Goal: Information Seeking & Learning: Learn about a topic

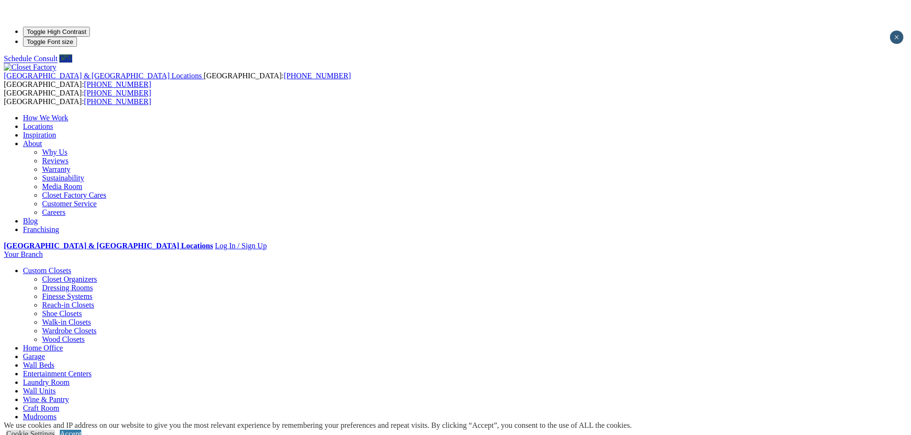
click at [56, 63] on img at bounding box center [30, 67] width 53 height 9
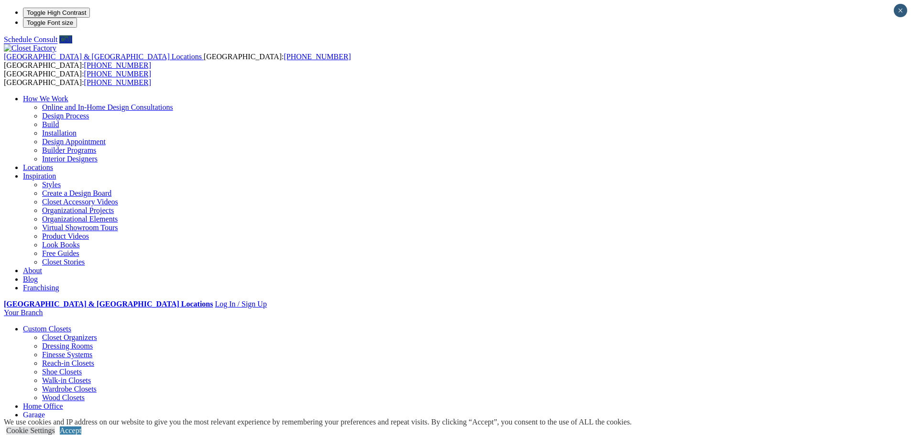
click at [38, 275] on link "Blog" at bounding box center [30, 279] width 15 height 8
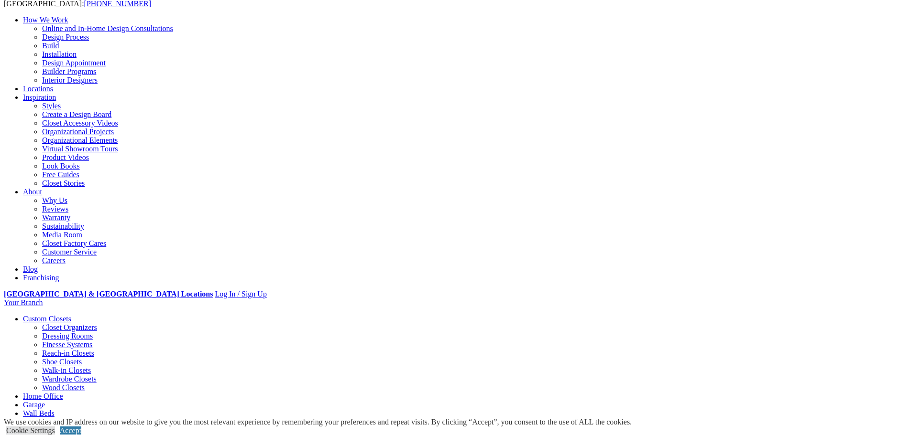
scroll to position [96, 0]
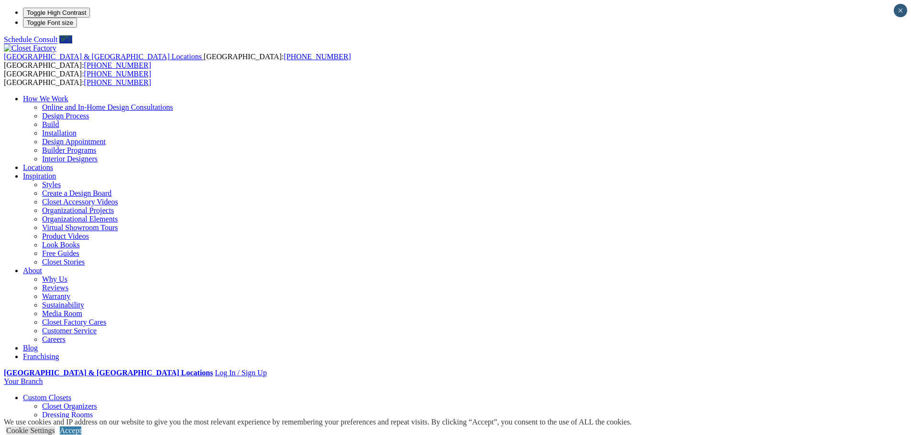
drag, startPoint x: 258, startPoint y: 97, endPoint x: 652, endPoint y: 85, distance: 395.0
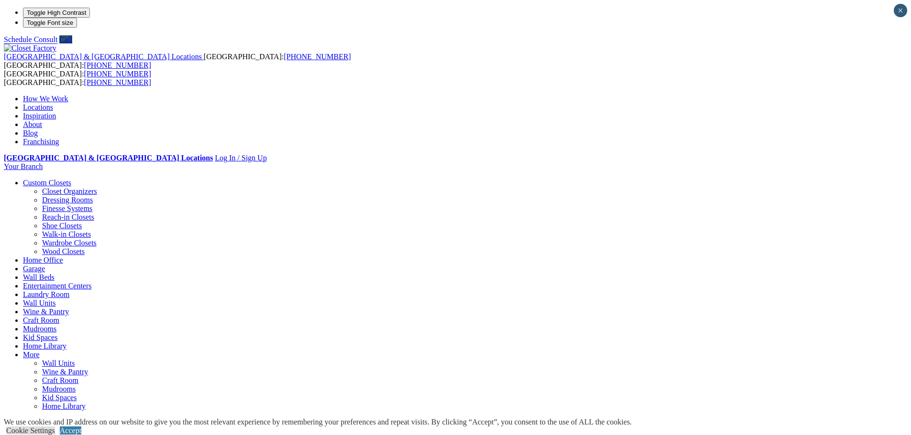
drag, startPoint x: 260, startPoint y: 101, endPoint x: 672, endPoint y: 83, distance: 411.9
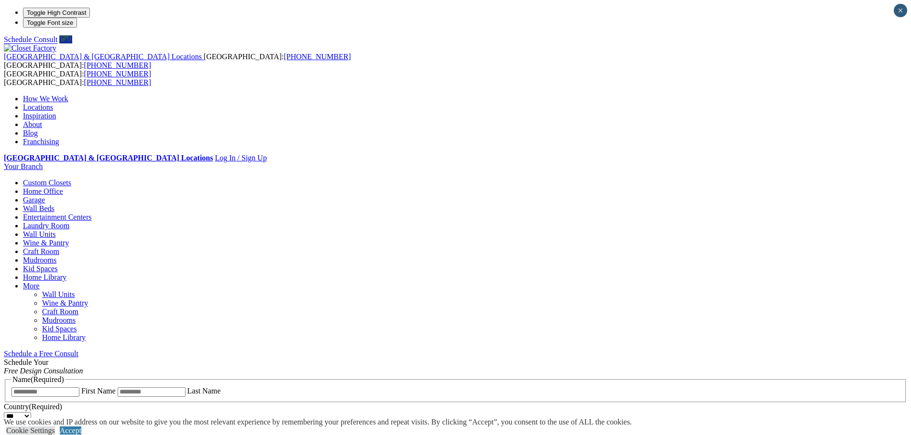
drag, startPoint x: 453, startPoint y: 191, endPoint x: 238, endPoint y: 180, distance: 215.9
drag, startPoint x: 553, startPoint y: 306, endPoint x: 128, endPoint y: 222, distance: 433.1
